Goal: Task Accomplishment & Management: Manage account settings

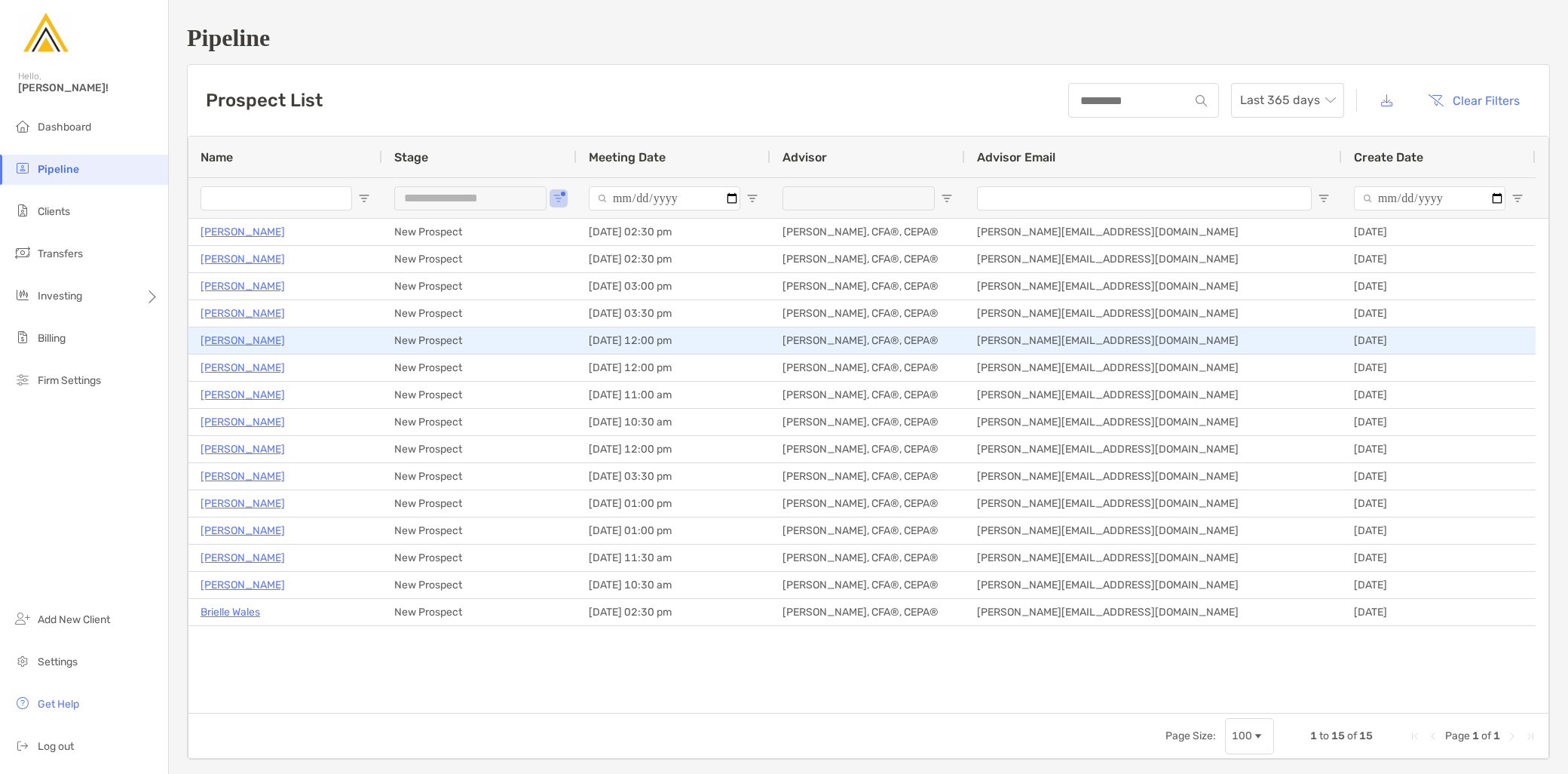
click at [228, 339] on p "[PERSON_NAME]" at bounding box center [243, 341] width 85 height 19
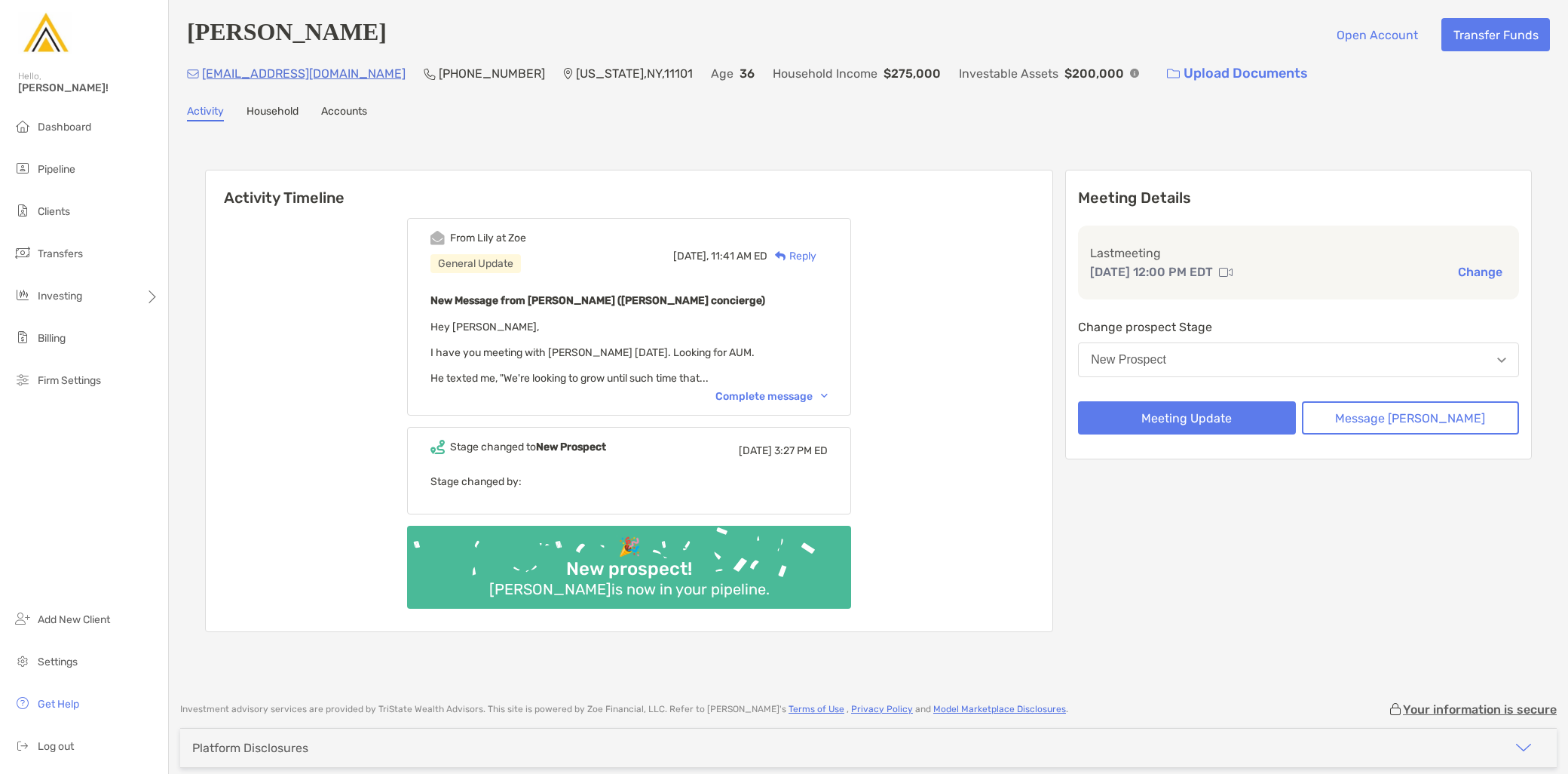
click at [1233, 269] on img at bounding box center [1225, 272] width 14 height 12
click at [762, 390] on div "Complete message" at bounding box center [771, 396] width 113 height 13
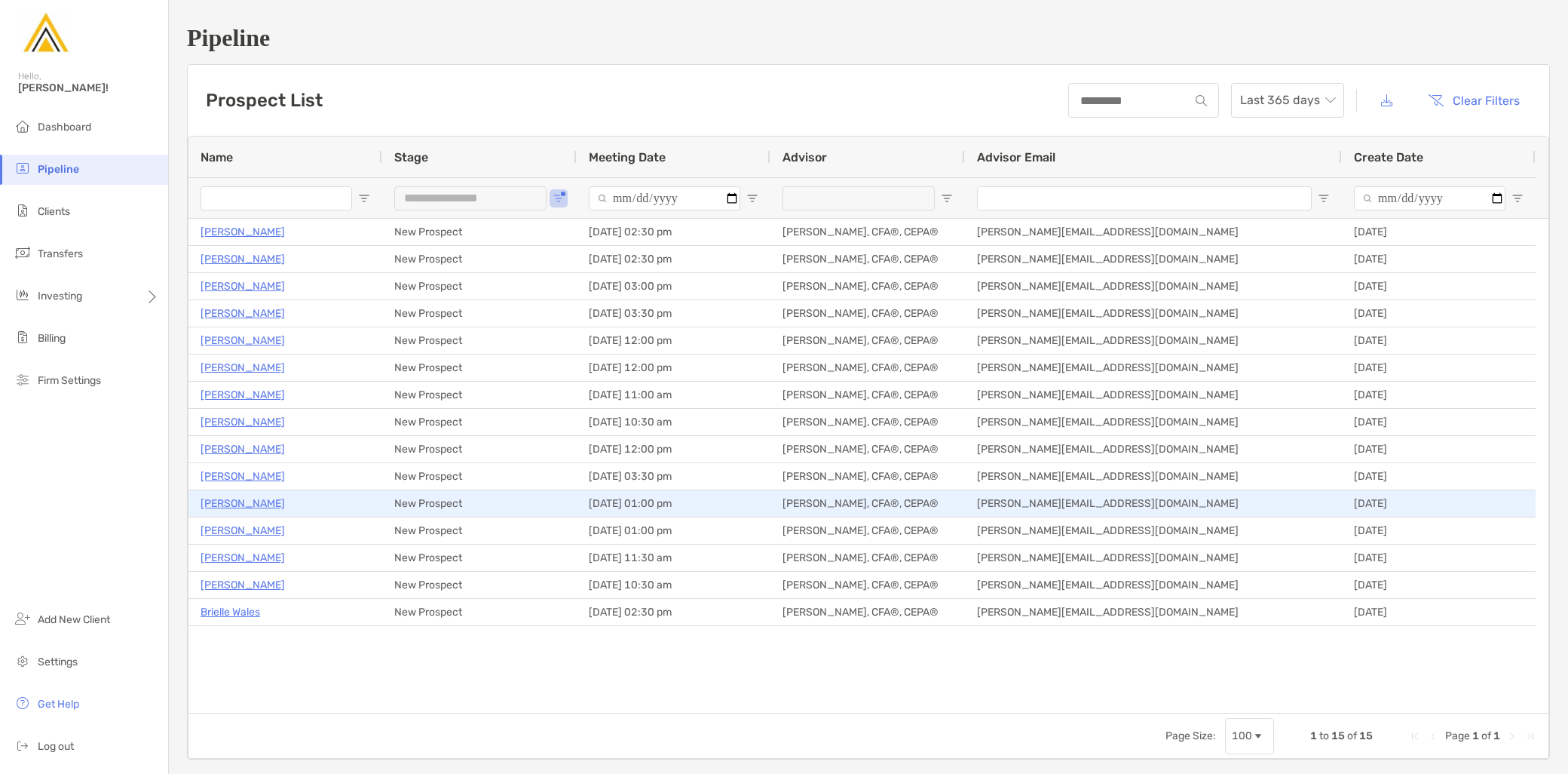
click at [241, 499] on p "[PERSON_NAME]" at bounding box center [243, 504] width 85 height 19
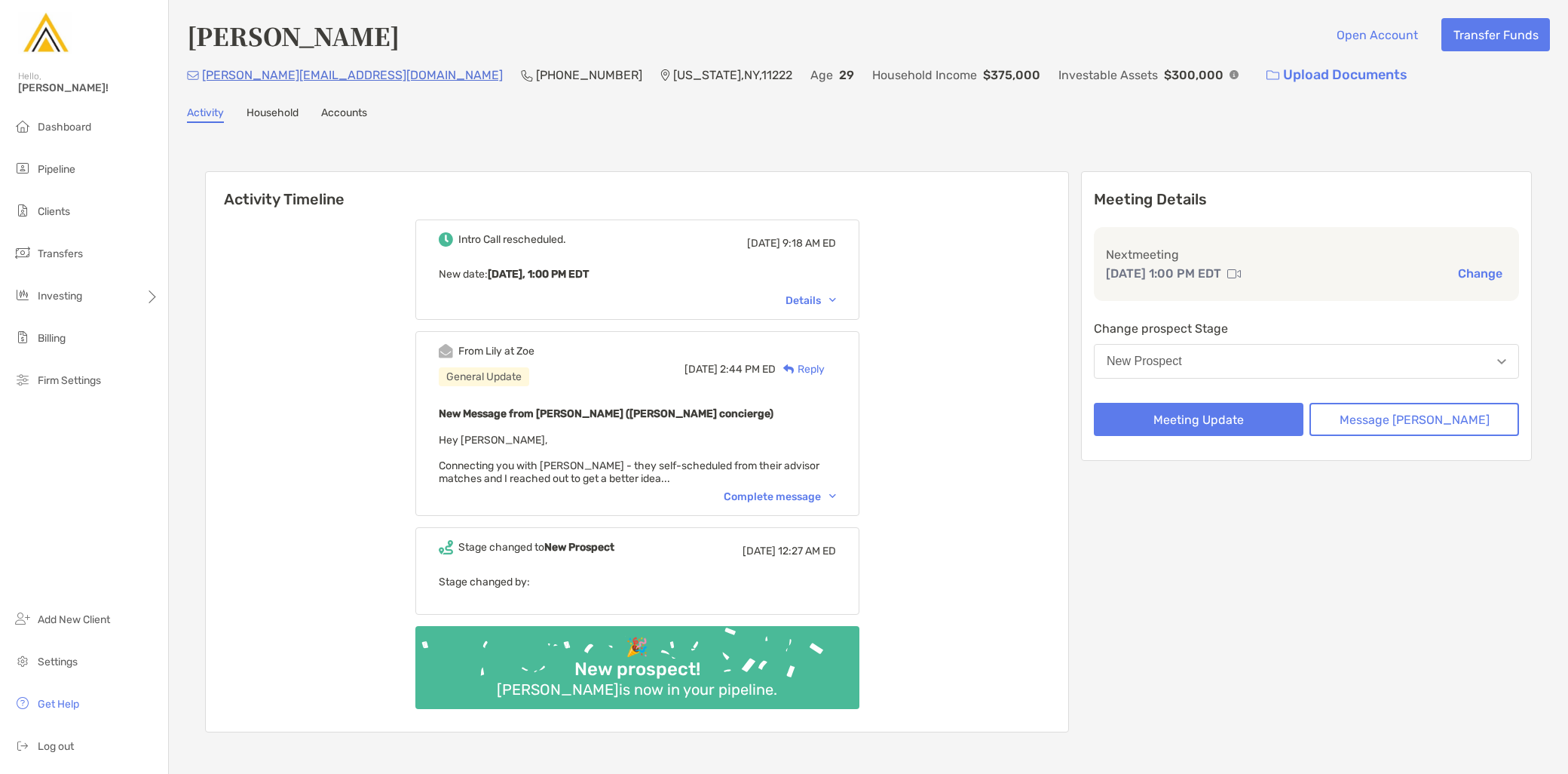
click at [771, 498] on div "Complete message" at bounding box center [780, 497] width 113 height 13
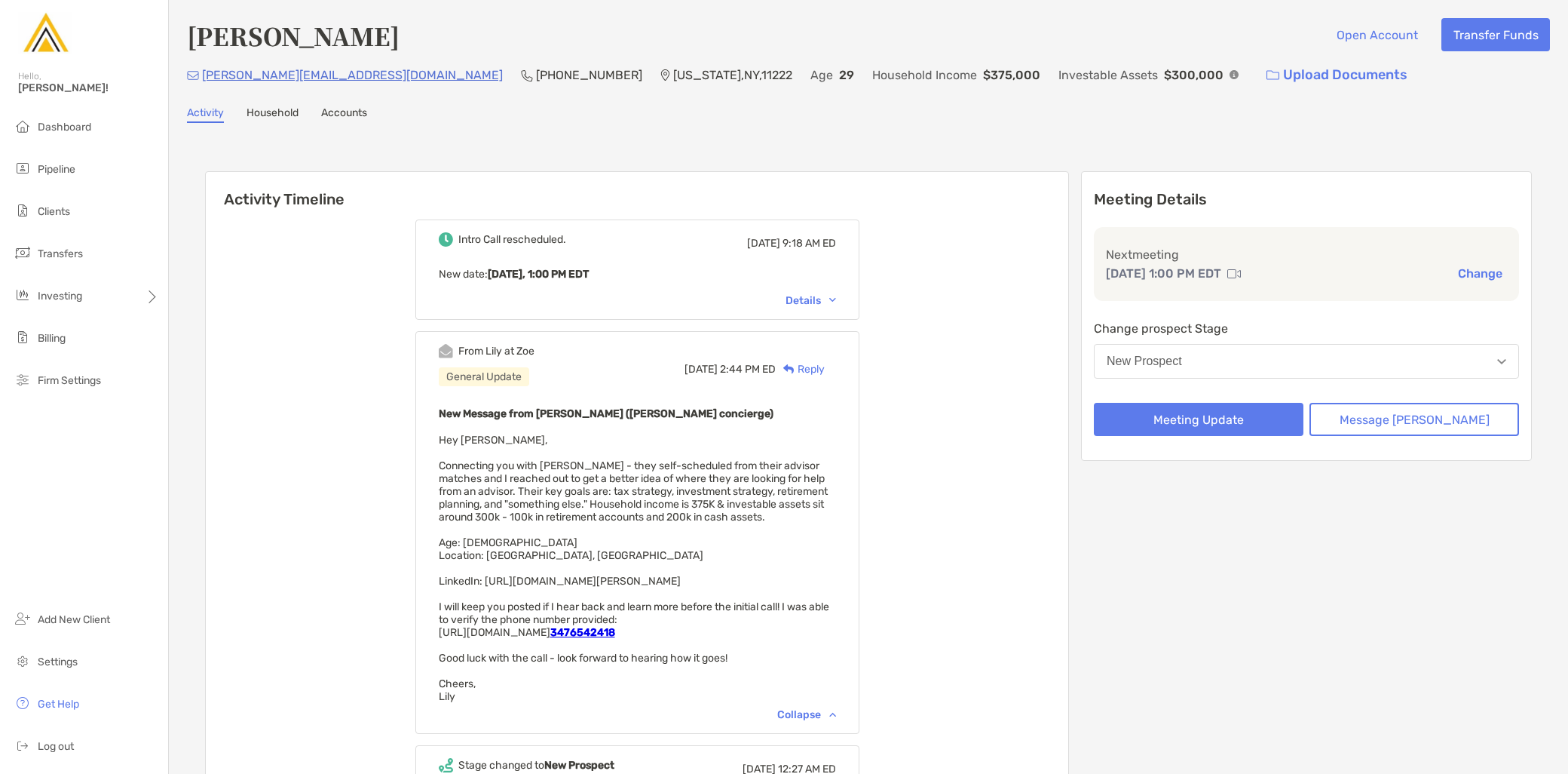
scroll to position [84, 0]
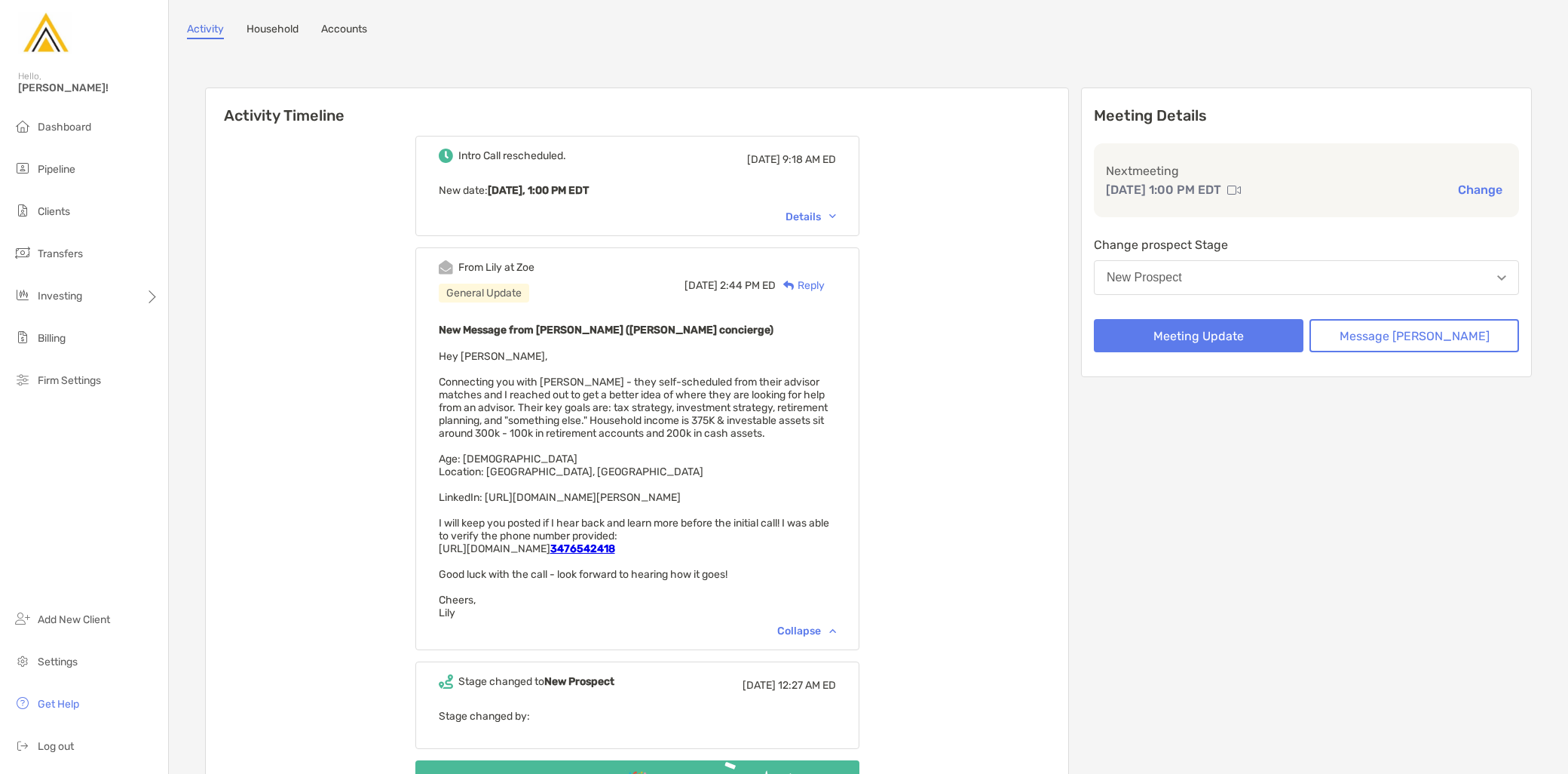
drag, startPoint x: 729, startPoint y: 503, endPoint x: 507, endPoint y: 504, distance: 222.0
click at [507, 504] on div "New Message from [PERSON_NAME] ([PERSON_NAME] concierge) Hey [PERSON_NAME], Con…" at bounding box center [638, 470] width 398 height 299
copy span "[URL][DOMAIN_NAME][PERSON_NAME]"
